Goal: Find specific page/section: Find specific page/section

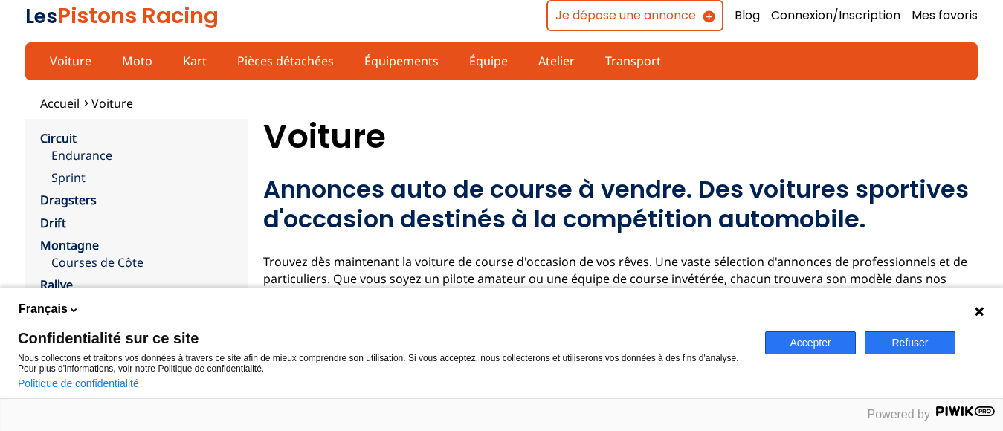
click at [807, 337] on button "Accepter" at bounding box center [810, 343] width 91 height 23
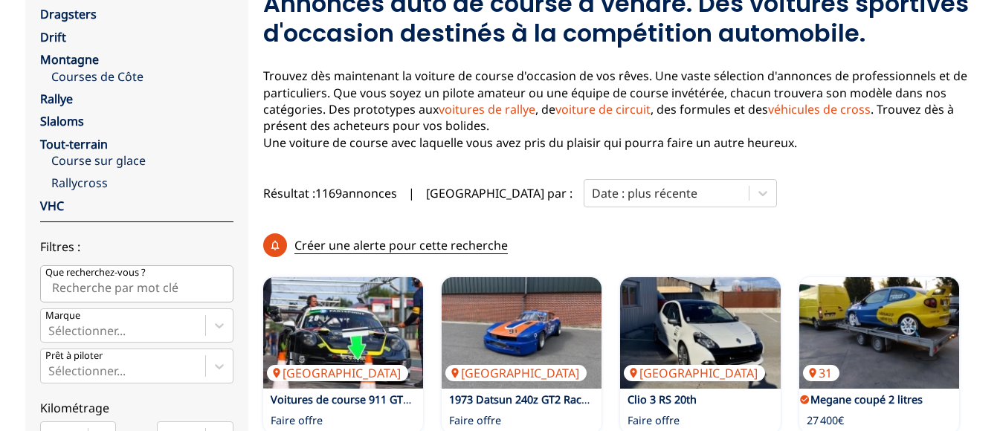
scroll to position [59, 0]
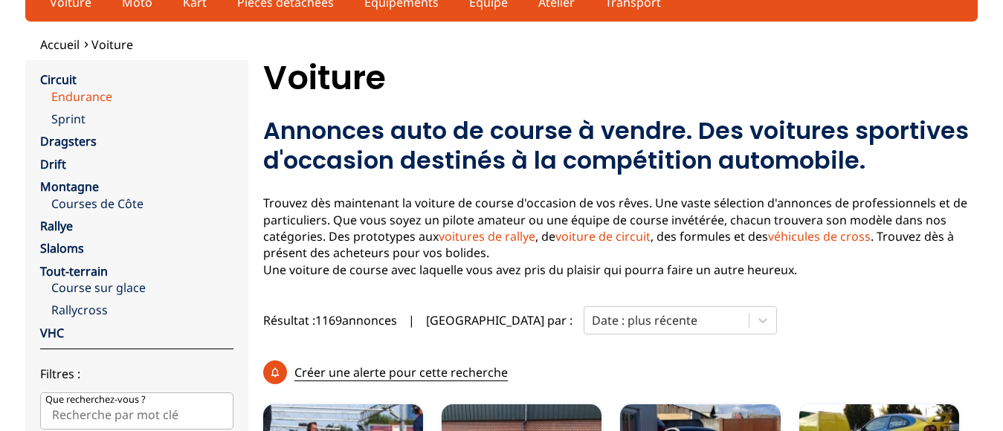
click at [85, 98] on link "Endurance" at bounding box center [142, 96] width 182 height 16
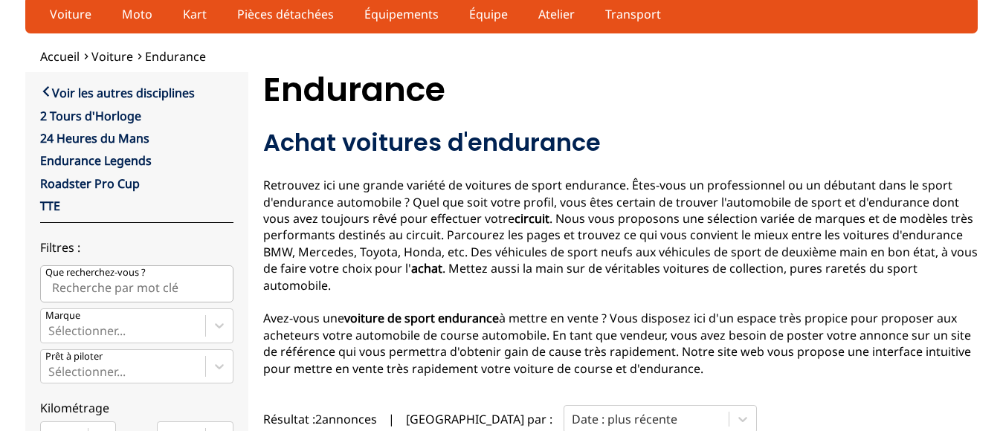
scroll to position [26, 0]
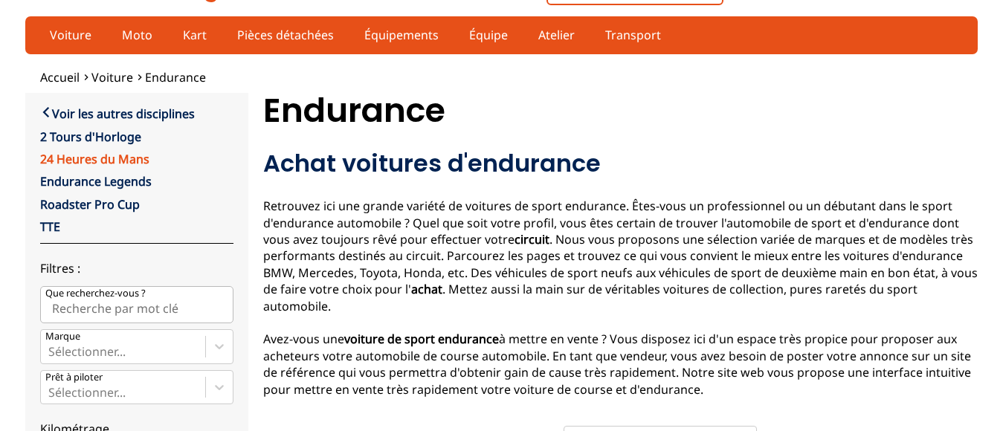
click at [113, 158] on link "24 Heures du Mans" at bounding box center [94, 159] width 109 height 16
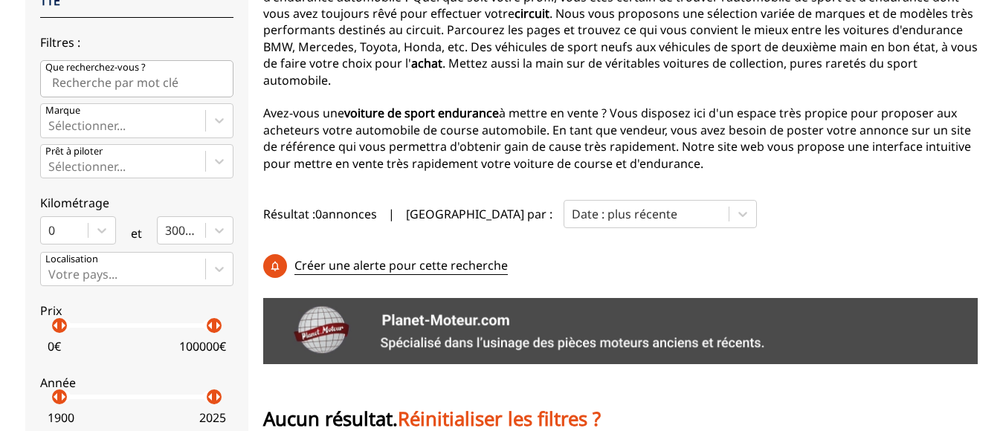
scroll to position [260, 0]
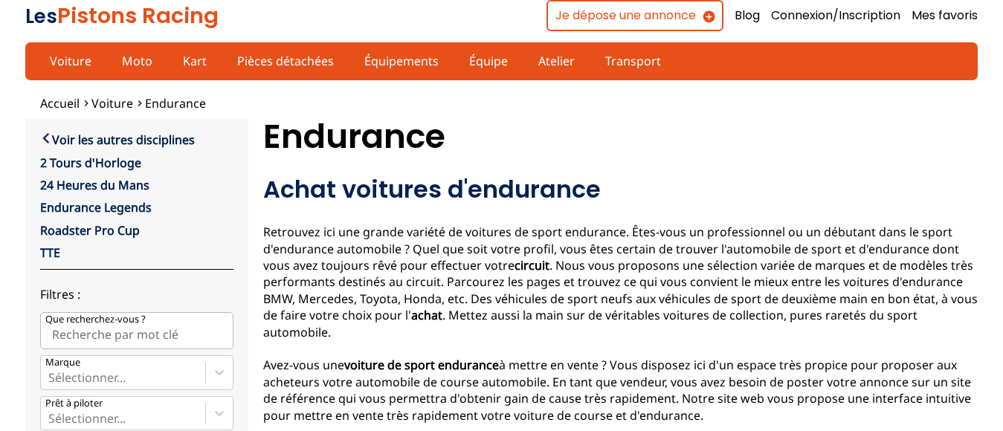
scroll to position [59, 0]
